Goal: Task Accomplishment & Management: Use online tool/utility

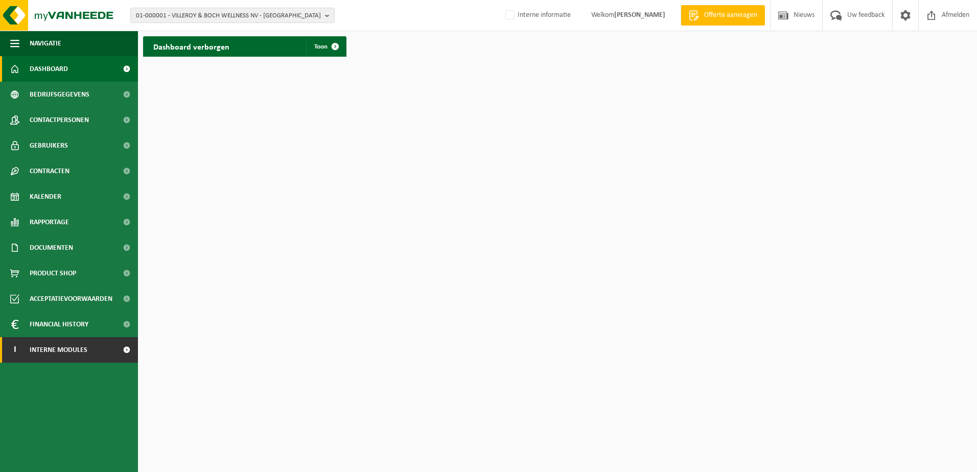
click at [80, 352] on span "Interne modules" at bounding box center [59, 350] width 58 height 26
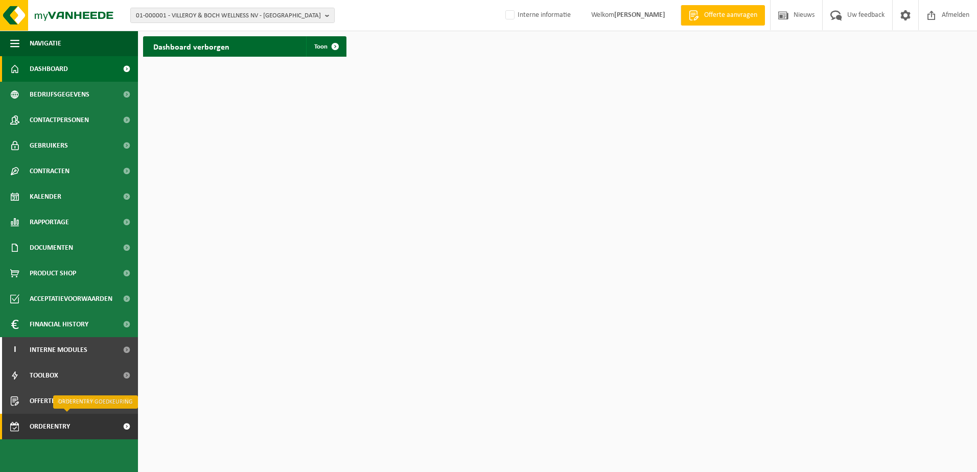
click at [63, 426] on span "Orderentry Goedkeuring" at bounding box center [73, 427] width 86 height 26
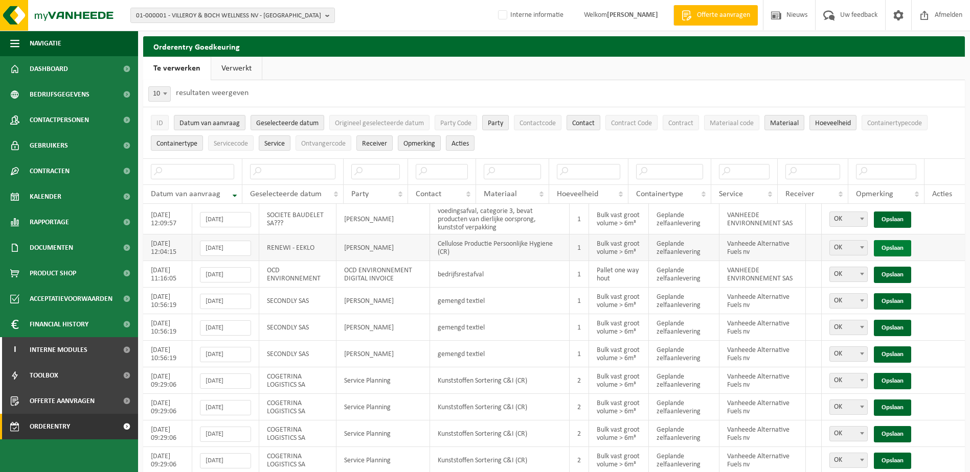
click at [899, 249] on link "Opslaan" at bounding box center [892, 248] width 37 height 16
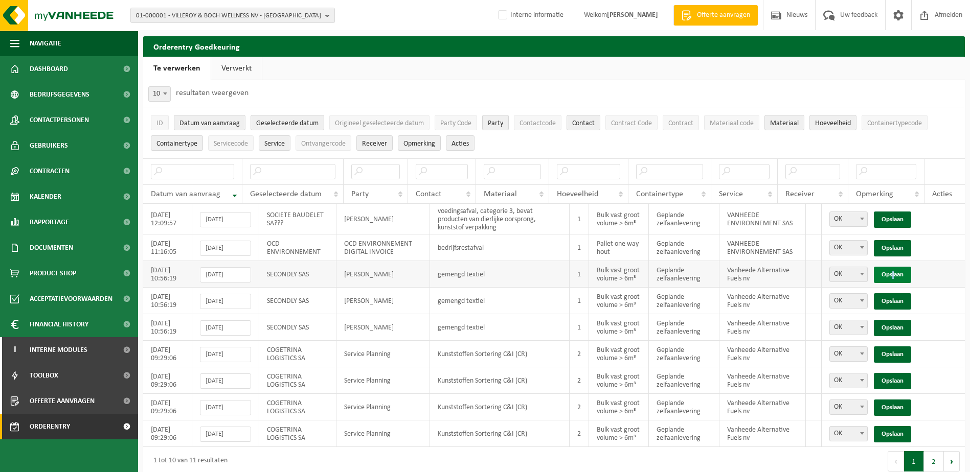
click at [893, 273] on link "Opslaan" at bounding box center [892, 275] width 37 height 16
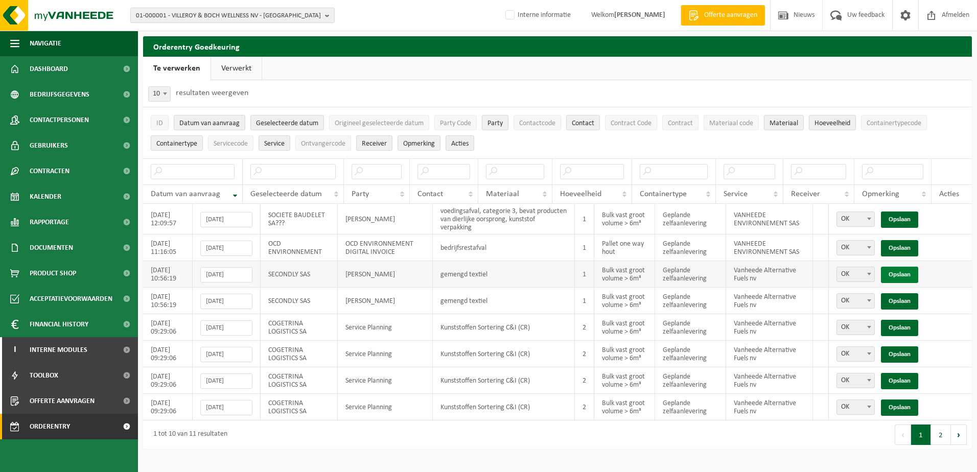
click at [893, 273] on link "Opslaan" at bounding box center [899, 275] width 37 height 16
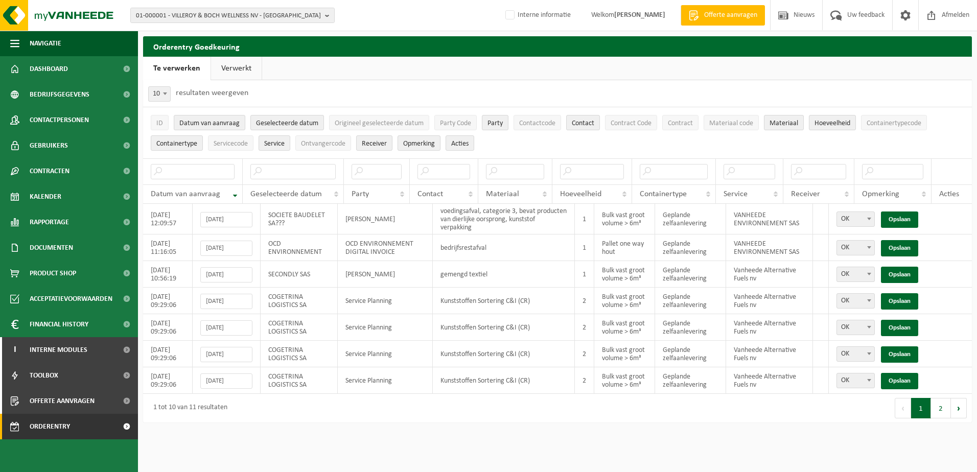
click at [893, 273] on link "Opslaan" at bounding box center [899, 275] width 37 height 16
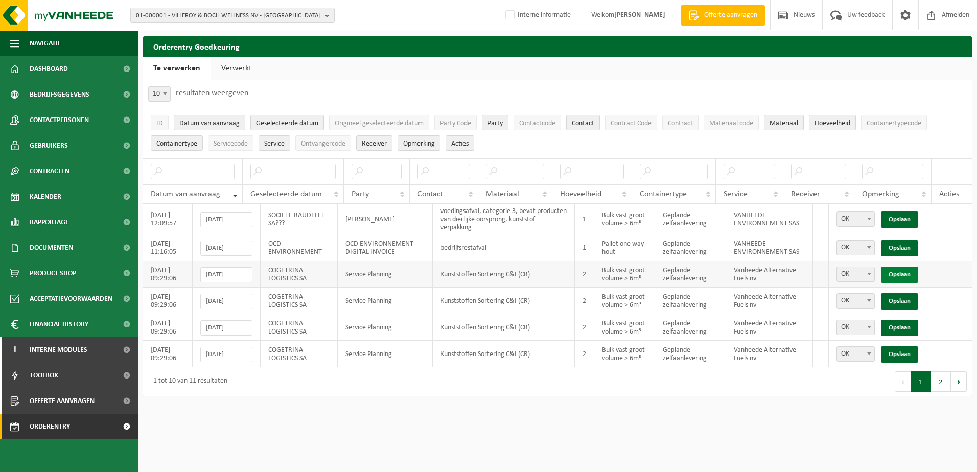
click at [894, 273] on link "Opslaan" at bounding box center [899, 275] width 37 height 16
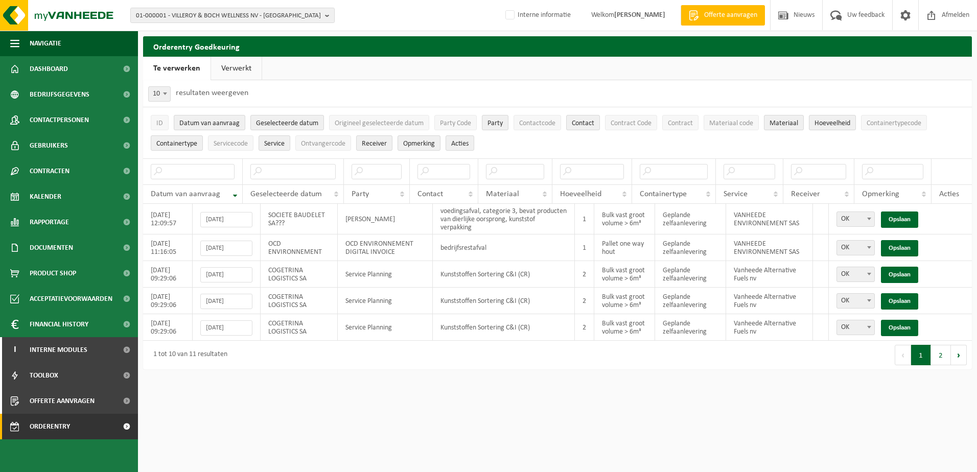
click at [894, 273] on link "Opslaan" at bounding box center [899, 275] width 37 height 16
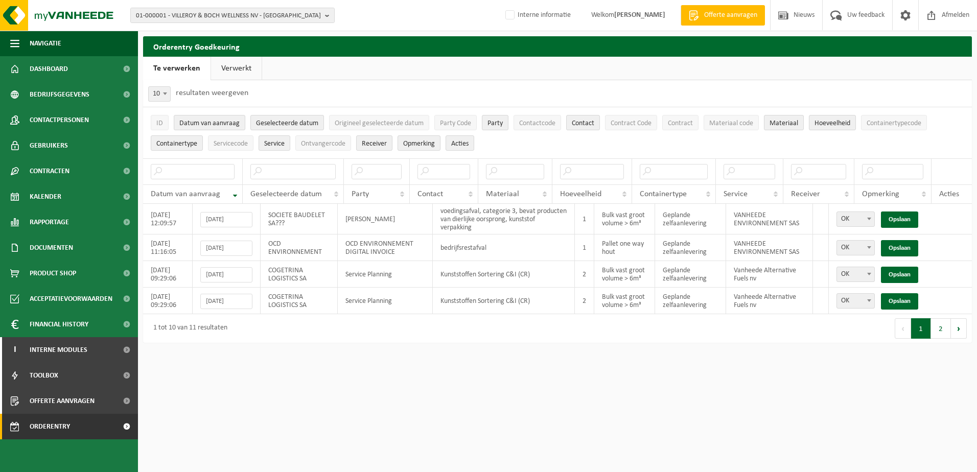
click at [894, 273] on link "Opslaan" at bounding box center [899, 275] width 37 height 16
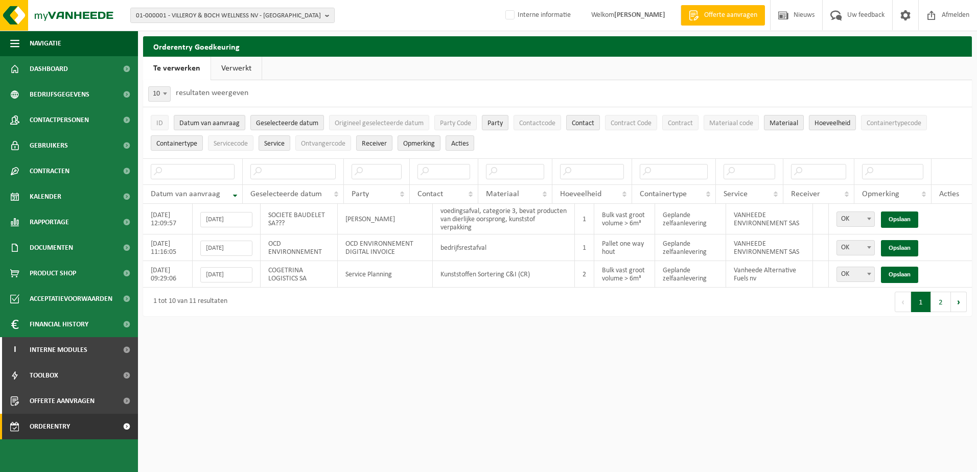
click at [894, 273] on link "Opslaan" at bounding box center [899, 275] width 37 height 16
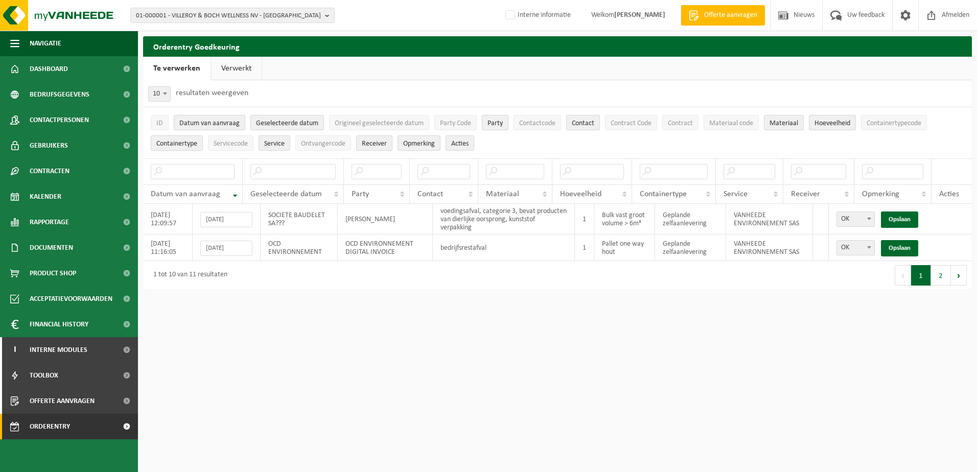
drag, startPoint x: 239, startPoint y: 65, endPoint x: 233, endPoint y: 62, distance: 6.4
click at [238, 64] on link "Verwerkt" at bounding box center [236, 69] width 51 height 24
